Goal: Task Accomplishment & Management: Use online tool/utility

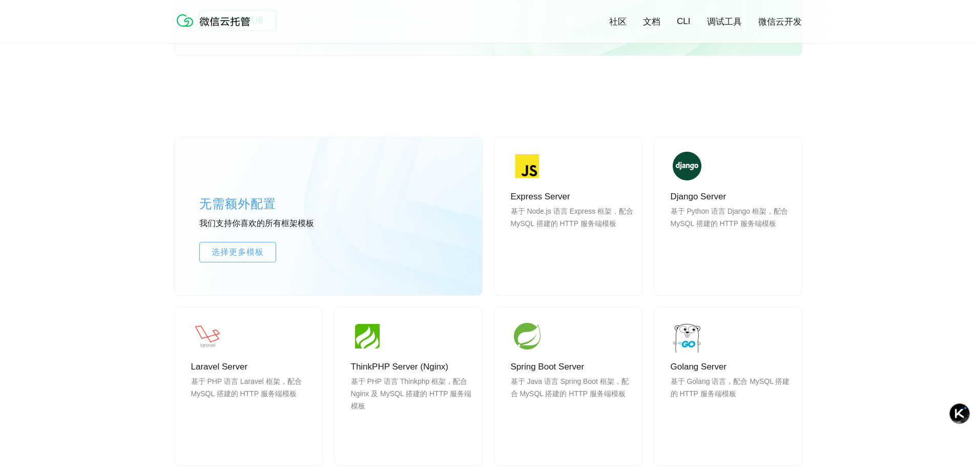
scroll to position [0, 1822]
click at [775, 20] on link "微信云开发" at bounding box center [780, 22] width 44 height 12
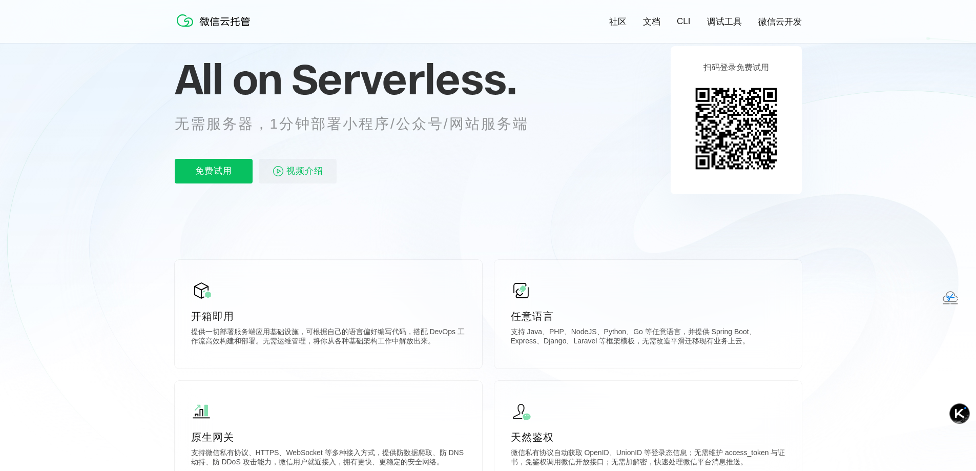
scroll to position [0, 0]
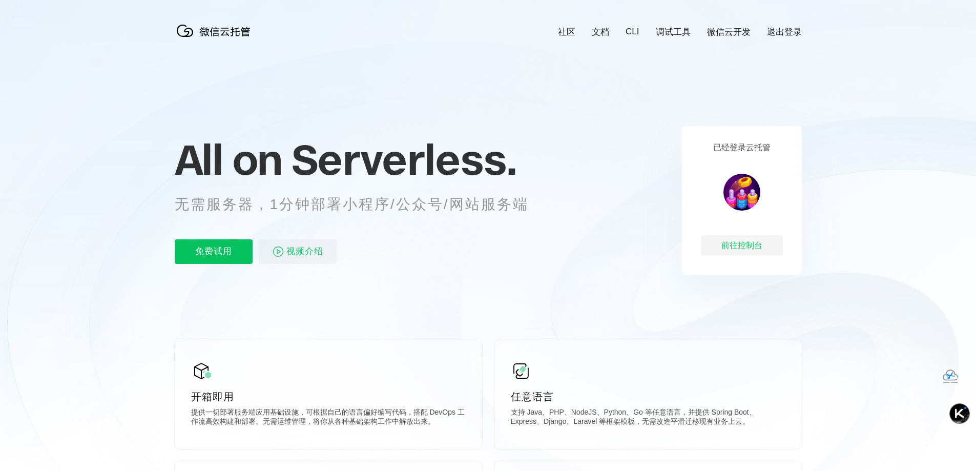
scroll to position [0, 1822]
click at [205, 252] on p "免费试用" at bounding box center [214, 251] width 78 height 25
